Goal: Information Seeking & Learning: Compare options

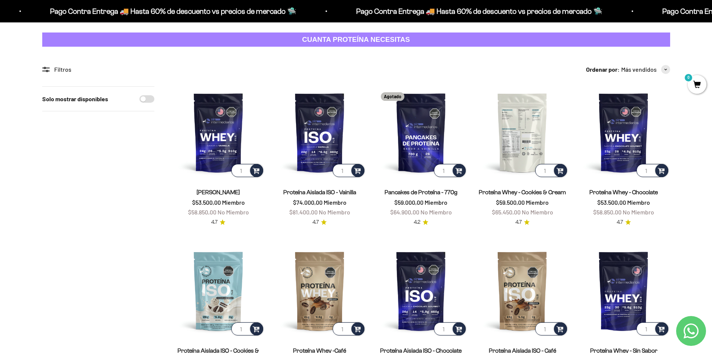
scroll to position [75, 0]
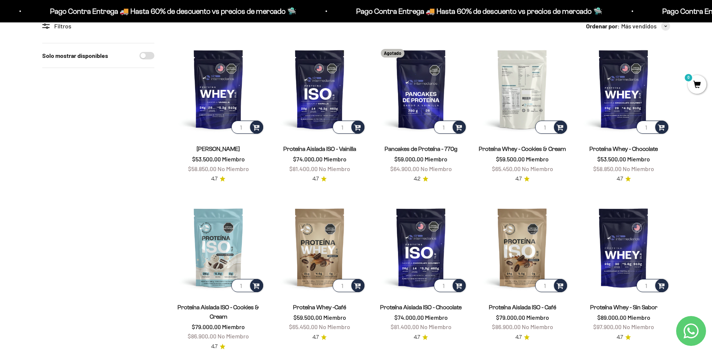
click at [514, 90] on img at bounding box center [522, 89] width 92 height 92
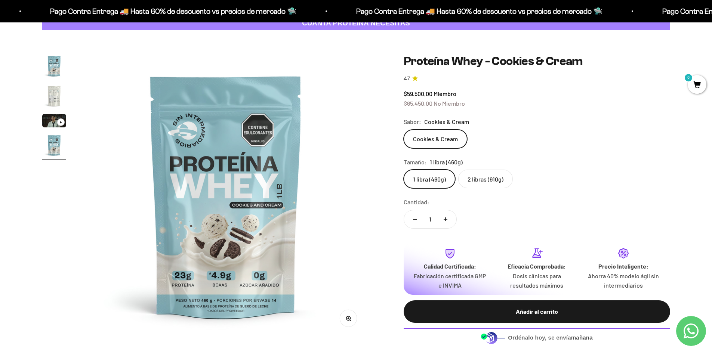
scroll to position [112, 0]
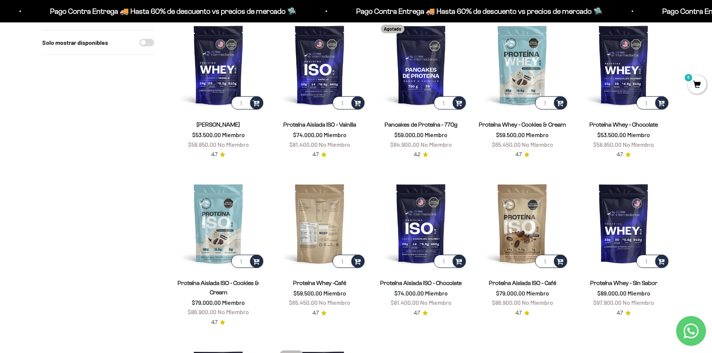
scroll to position [112, 0]
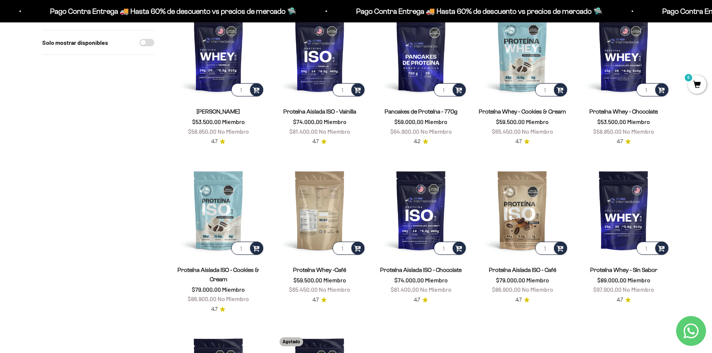
click at [300, 214] on img at bounding box center [320, 210] width 92 height 92
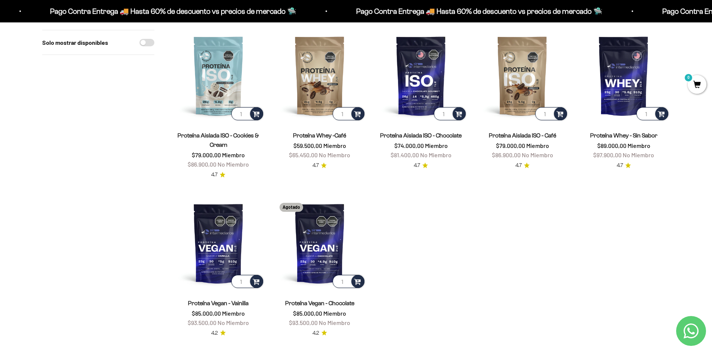
scroll to position [299, 0]
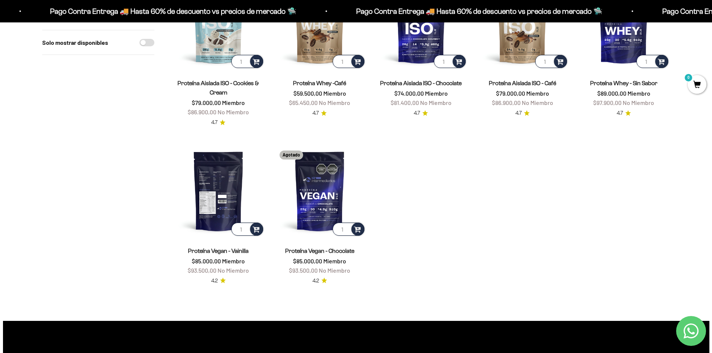
click at [209, 189] on img at bounding box center [218, 191] width 92 height 92
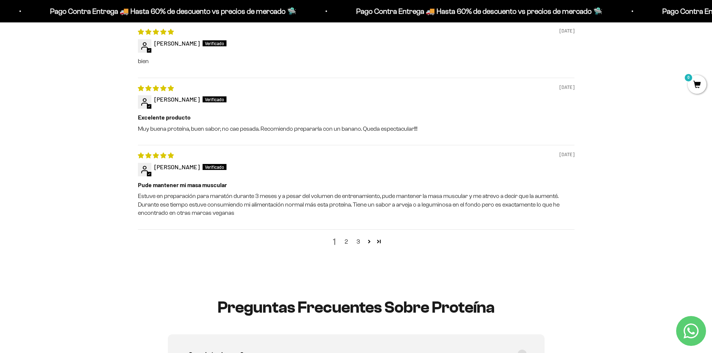
scroll to position [897, 0]
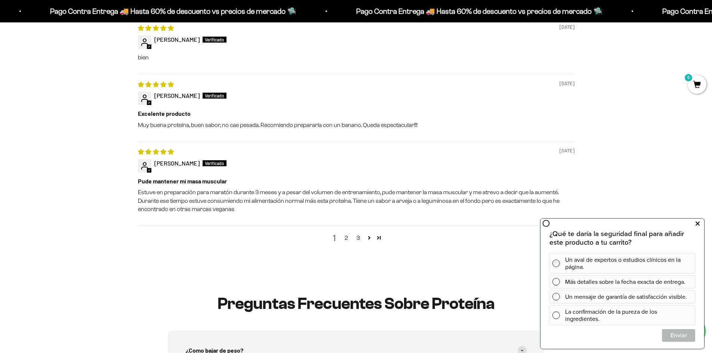
click at [698, 228] on icon at bounding box center [697, 224] width 4 height 10
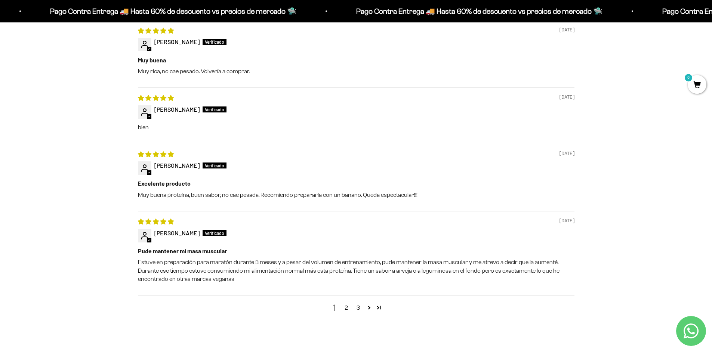
scroll to position [859, 0]
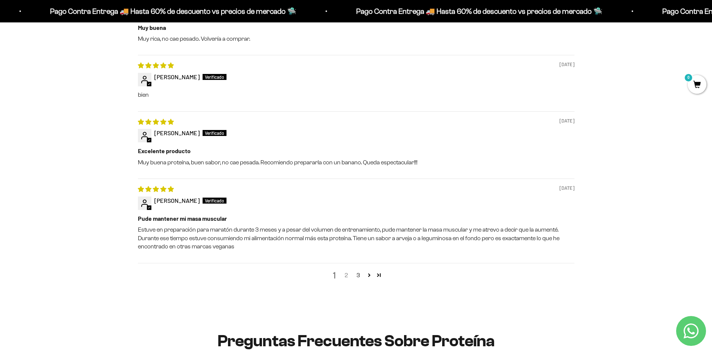
click at [346, 274] on link "2" at bounding box center [346, 275] width 12 height 9
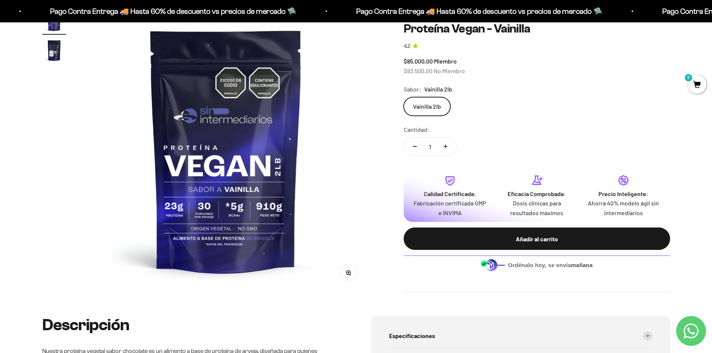
scroll to position [61, 0]
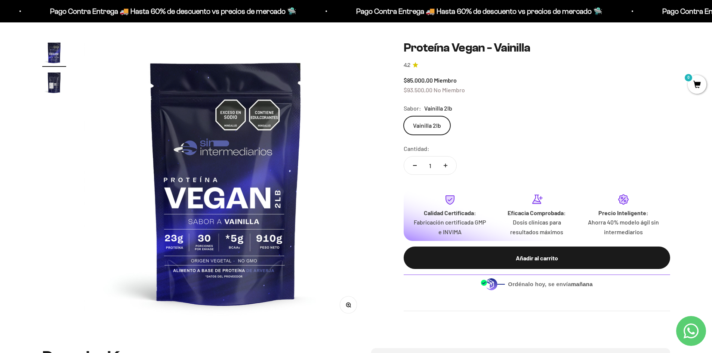
click at [46, 75] on img "Ir al artículo 2" at bounding box center [54, 83] width 24 height 24
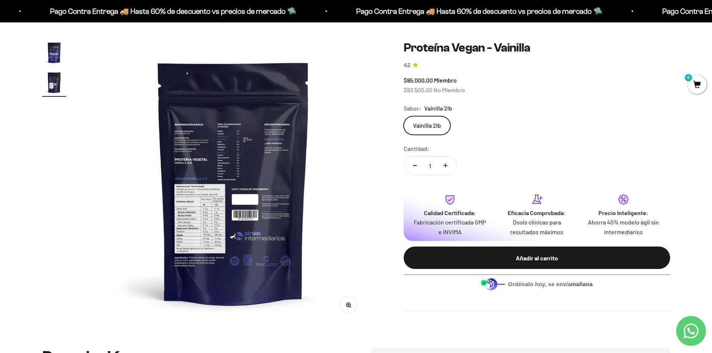
scroll to position [0, 293]
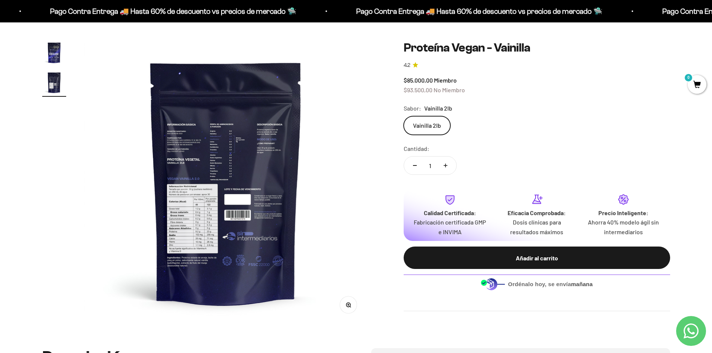
click at [211, 154] on img at bounding box center [226, 183] width 284 height 284
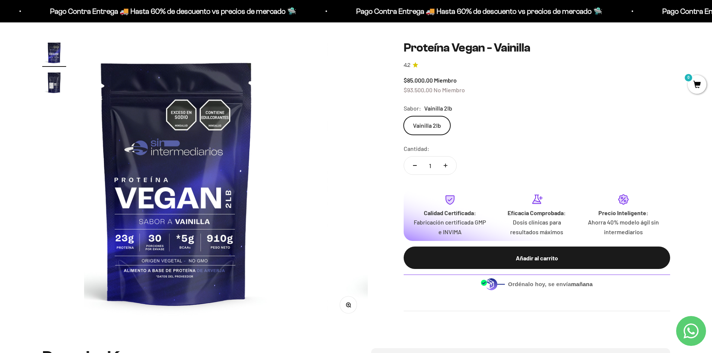
scroll to position [0, 0]
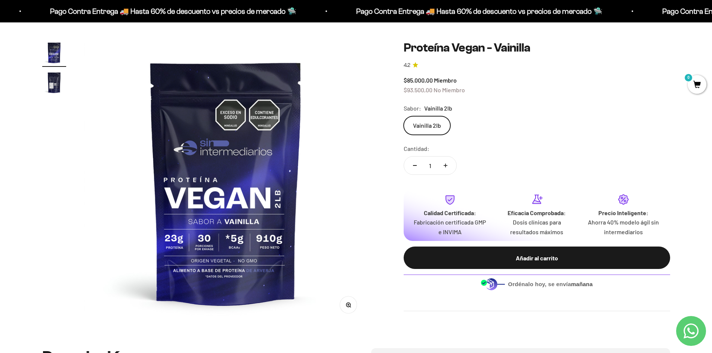
click at [50, 77] on img "Ir al artículo 2" at bounding box center [54, 83] width 24 height 24
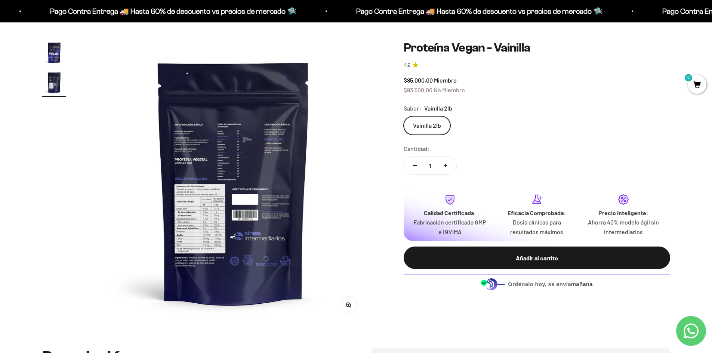
scroll to position [0, 293]
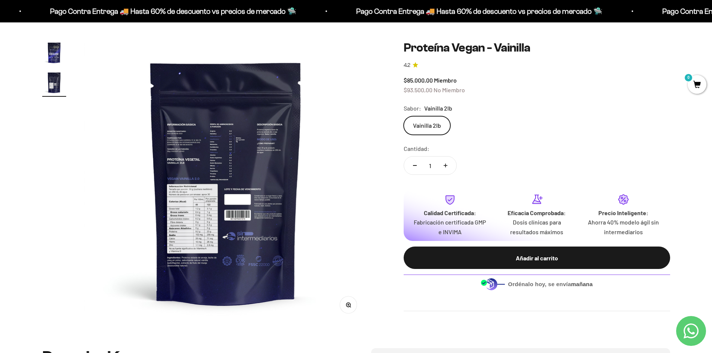
click at [348, 307] on button "Zoom" at bounding box center [348, 305] width 17 height 17
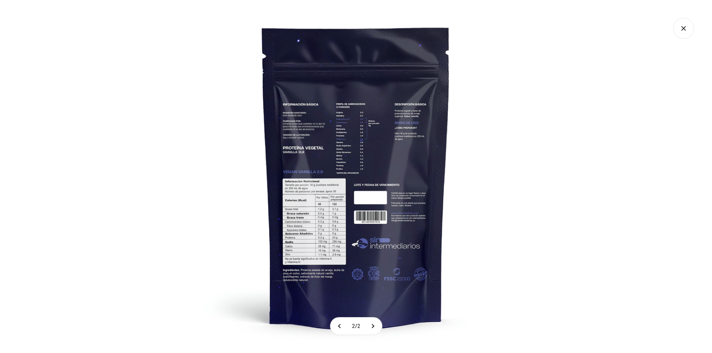
click at [354, 242] on img at bounding box center [355, 176] width 353 height 353
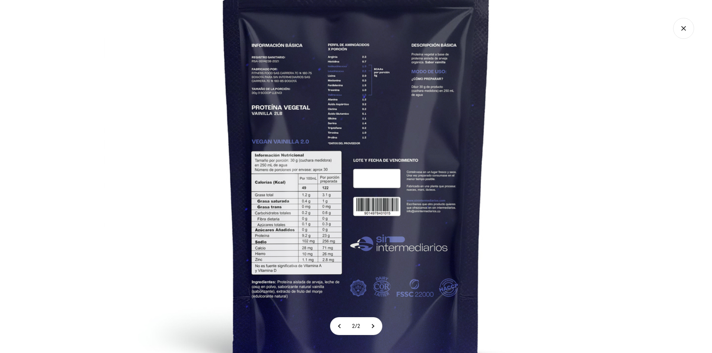
click at [354, 242] on img at bounding box center [356, 148] width 504 height 504
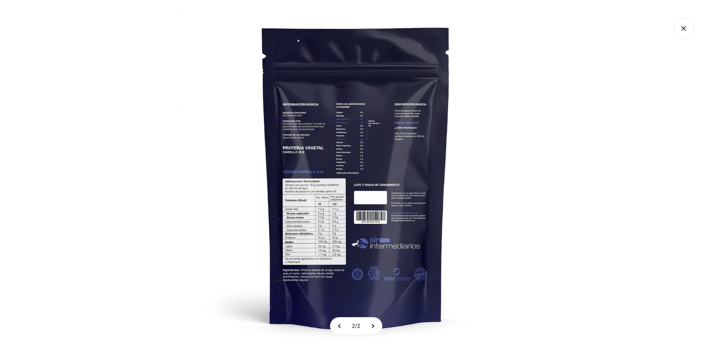
click at [355, 242] on img at bounding box center [355, 176] width 353 height 353
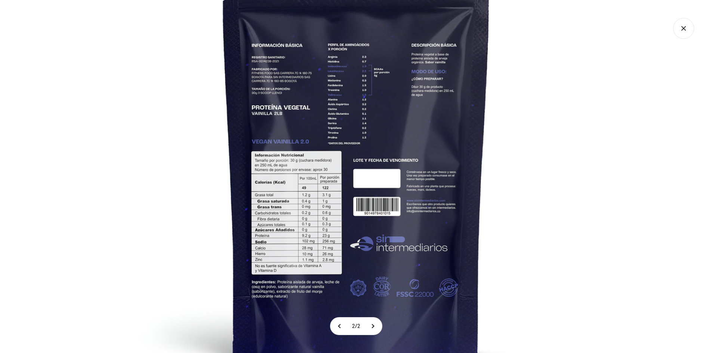
click at [546, 157] on img at bounding box center [356, 148] width 504 height 504
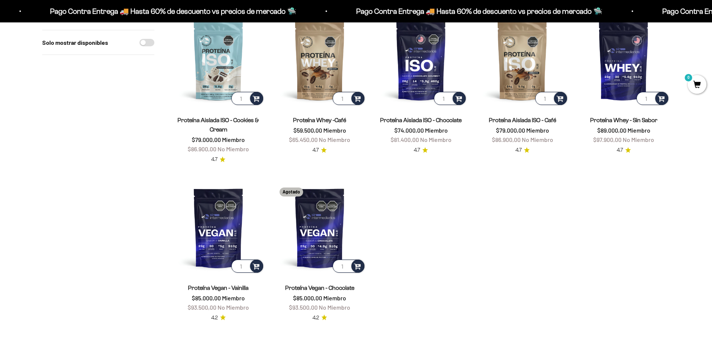
scroll to position [262, 0]
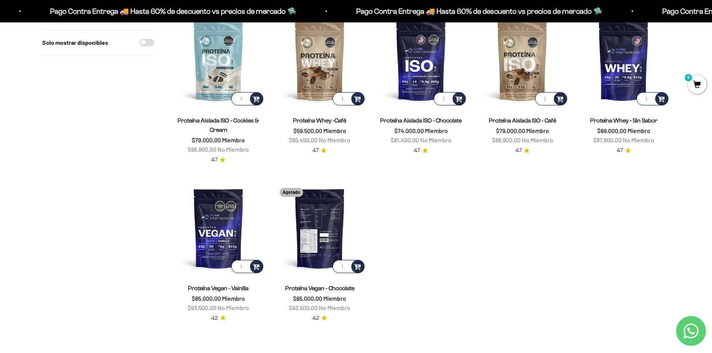
click at [310, 249] on img at bounding box center [320, 228] width 92 height 92
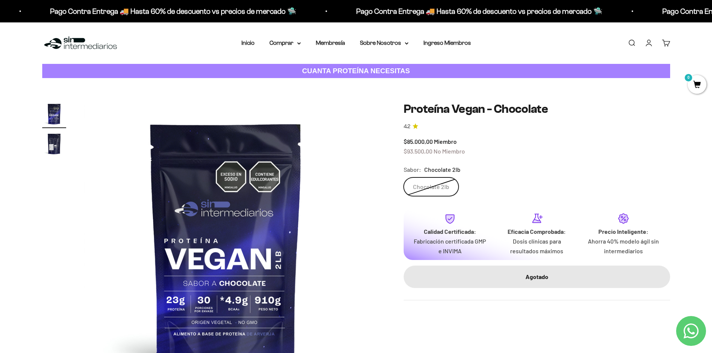
click at [48, 145] on img "Ir al artículo 2" at bounding box center [54, 144] width 24 height 24
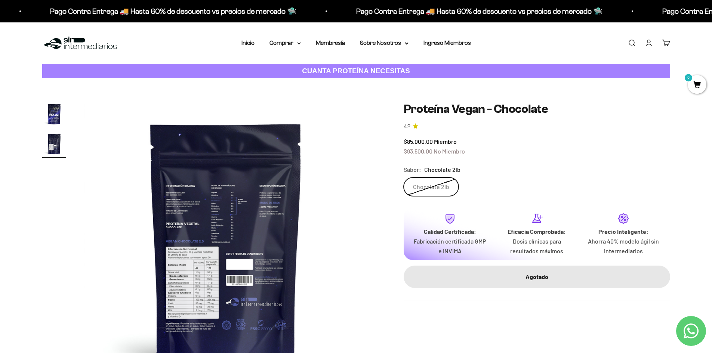
scroll to position [75, 0]
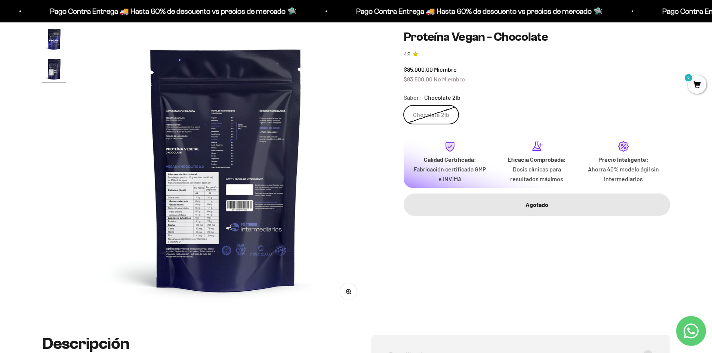
click at [186, 218] on img at bounding box center [226, 169] width 284 height 284
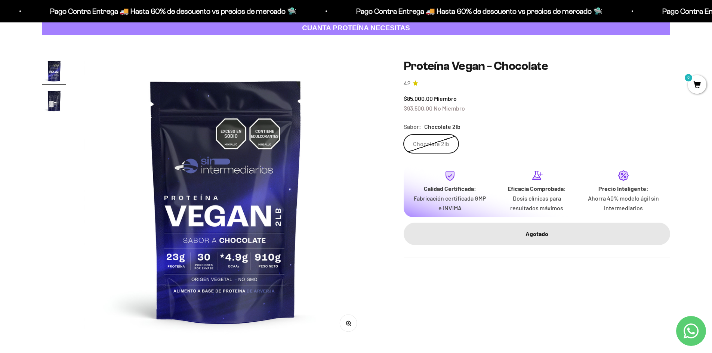
scroll to position [0, 0]
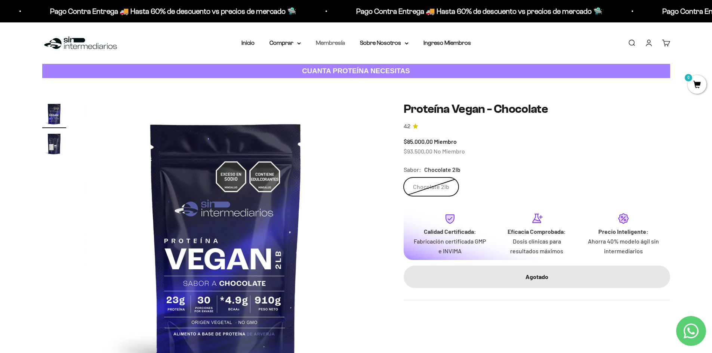
click at [328, 42] on link "Membresía" at bounding box center [330, 43] width 29 height 6
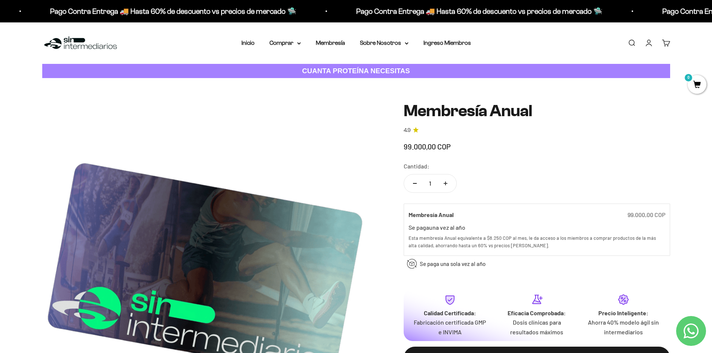
click at [301, 44] on nav "Inicio Comprar Proteínas Ver Todos Whey Iso Vegan" at bounding box center [355, 43] width 229 height 10
click at [293, 44] on summary "Comprar" at bounding box center [284, 43] width 31 height 10
click at [331, 67] on summary "Proteínas" at bounding box center [305, 67] width 62 height 10
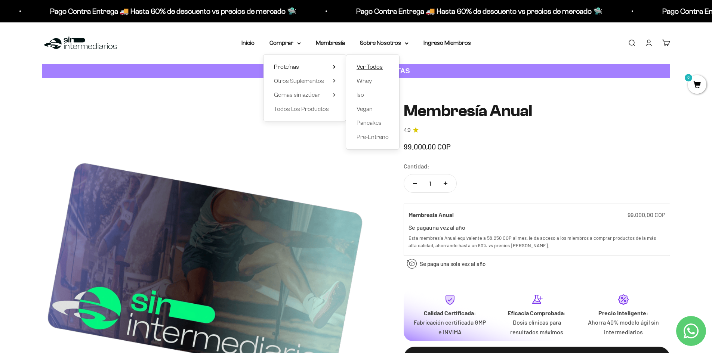
click at [377, 70] on span "Ver Todos" at bounding box center [369, 67] width 26 height 6
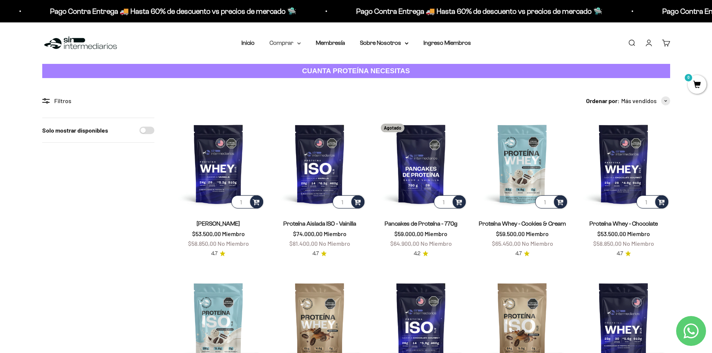
click at [291, 42] on summary "Comprar" at bounding box center [284, 43] width 31 height 10
click at [307, 83] on span "Otros Suplementos" at bounding box center [299, 81] width 50 height 6
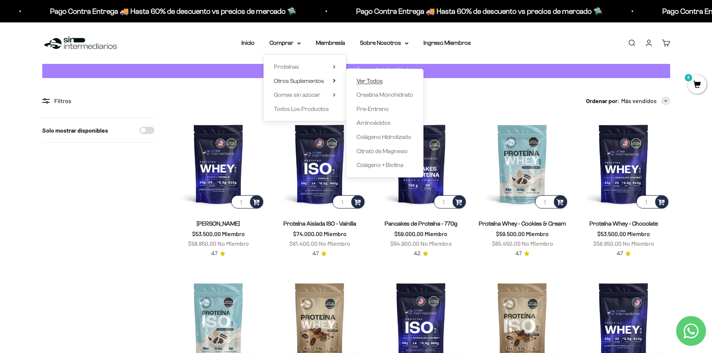
click at [379, 81] on span "Ver Todos" at bounding box center [369, 81] width 26 height 6
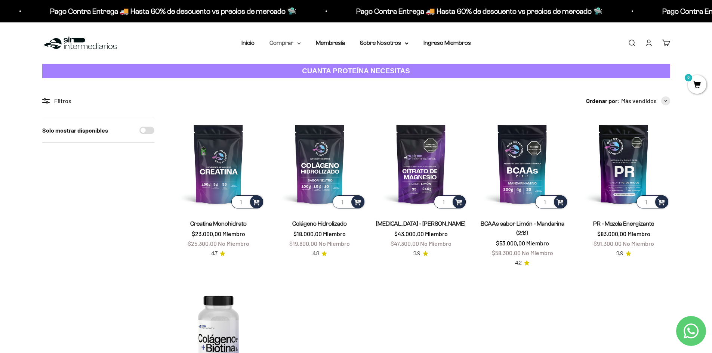
click at [288, 38] on summary "Comprar" at bounding box center [284, 43] width 31 height 10
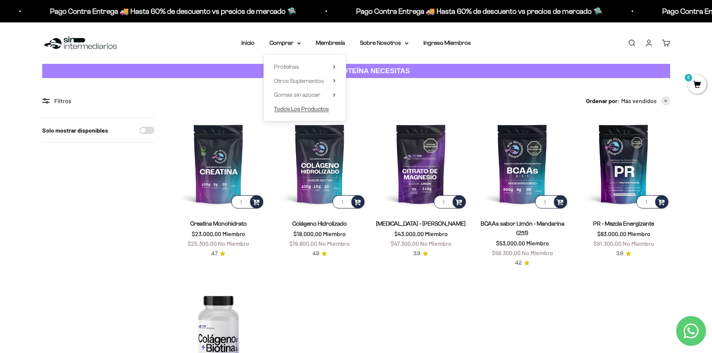
click at [318, 105] on span "Todos Los Productos" at bounding box center [301, 109] width 55 height 10
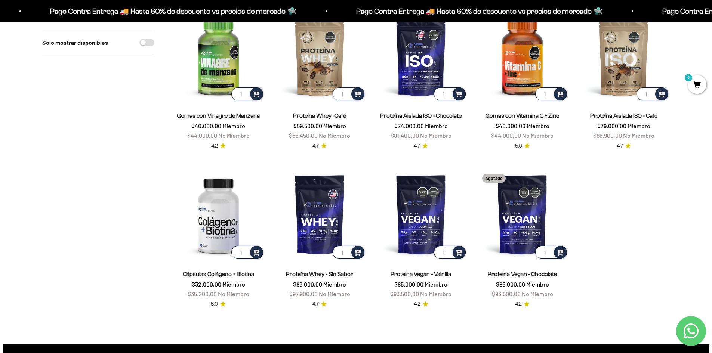
scroll to position [598, 0]
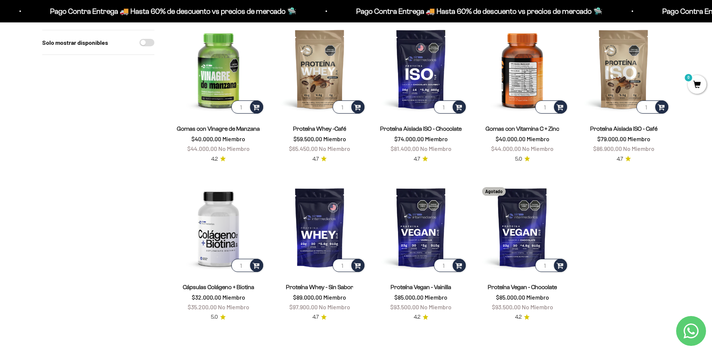
click at [530, 91] on img at bounding box center [522, 69] width 92 height 92
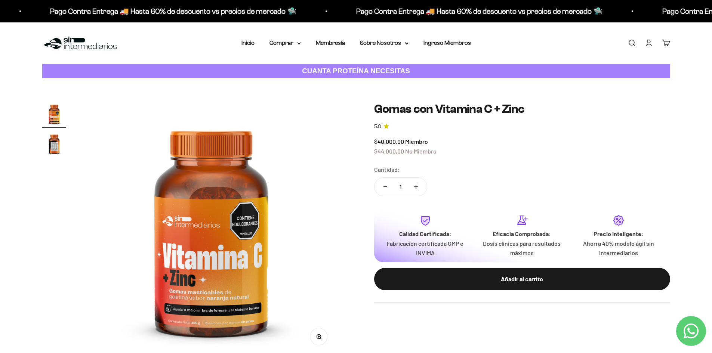
click at [53, 138] on img "Ir al artículo 2" at bounding box center [54, 144] width 24 height 24
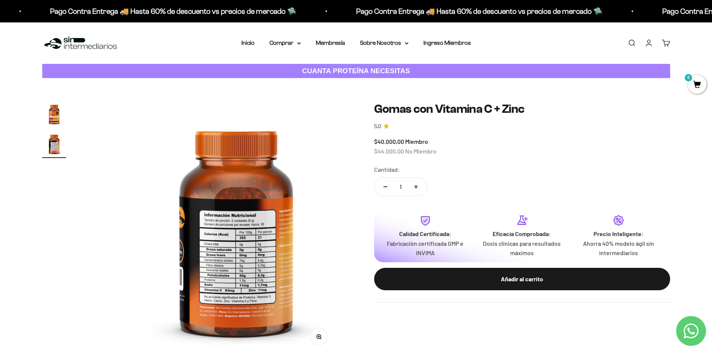
scroll to position [0, 263]
